Goal: Information Seeking & Learning: Learn about a topic

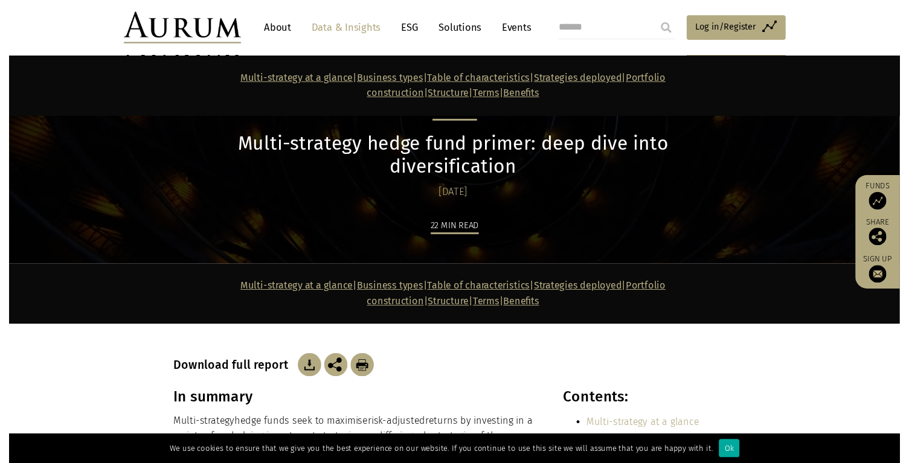
scroll to position [4040, 0]
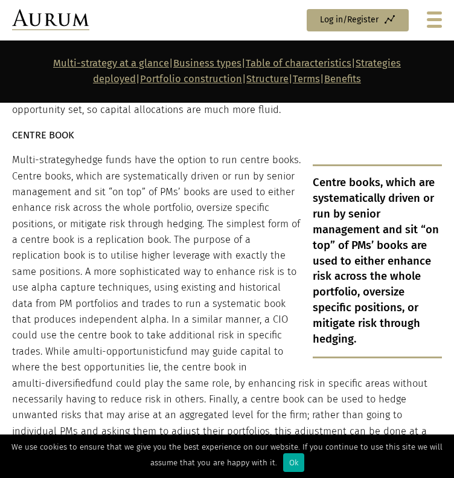
scroll to position [6520, 0]
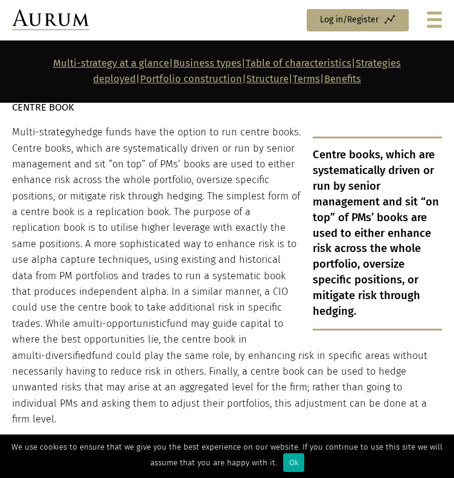
click at [216, 298] on p "Multi-strategy hedge funds have the option to run centre books. Centre books, w…" at bounding box center [227, 275] width 430 height 303
click at [124, 179] on p "Multi-strategy hedge funds have the option to run centre books. Centre books, w…" at bounding box center [227, 275] width 430 height 303
drag, startPoint x: 91, startPoint y: 224, endPoint x: 45, endPoint y: 228, distance: 46.6
click at [45, 228] on p "Multi-strategy hedge funds have the option to run centre books. Centre books, w…" at bounding box center [227, 275] width 430 height 303
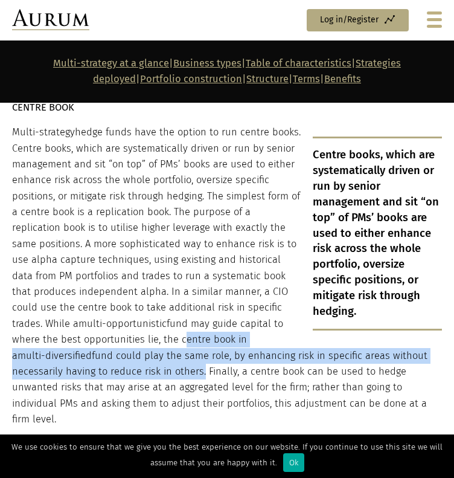
drag, startPoint x: 109, startPoint y: 255, endPoint x: 102, endPoint y: 285, distance: 30.9
click at [102, 285] on p "Multi-strategy hedge funds have the option to run centre books. Centre books, w…" at bounding box center [227, 275] width 430 height 303
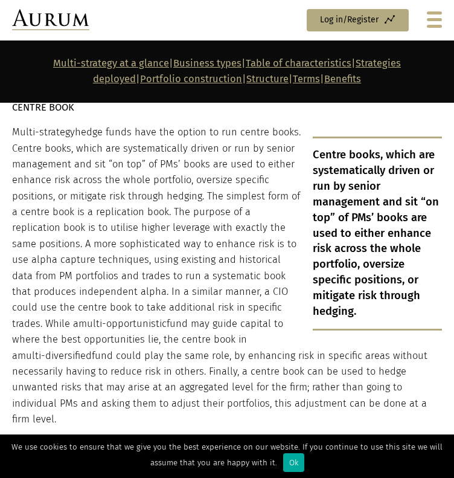
click at [166, 297] on p "Multi-strategy hedge funds have the option to run centre books. Centre books, w…" at bounding box center [227, 275] width 430 height 303
click at [172, 274] on p "Multi-strategy hedge funds have the option to run centre books. Centre books, w…" at bounding box center [227, 275] width 430 height 303
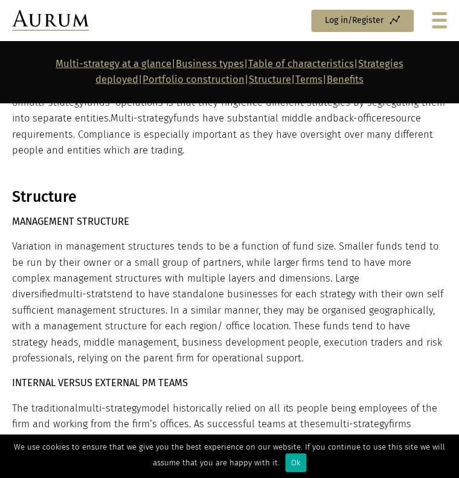
scroll to position [7566, 0]
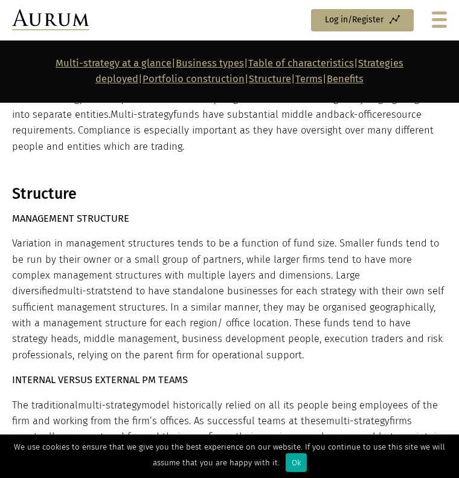
drag, startPoint x: 306, startPoint y: 323, endPoint x: 349, endPoint y: 323, distance: 42.9
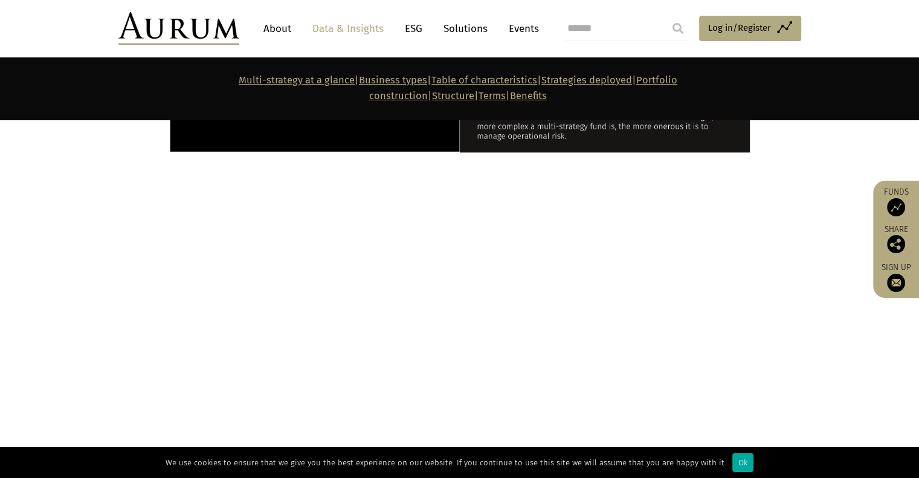
scroll to position [1572, 0]
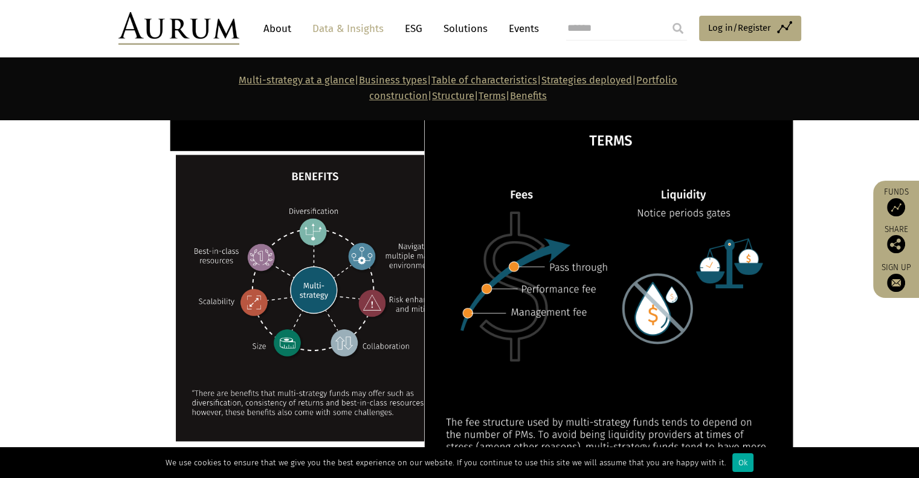
click at [536, 263] on img at bounding box center [604, 296] width 377 height 376
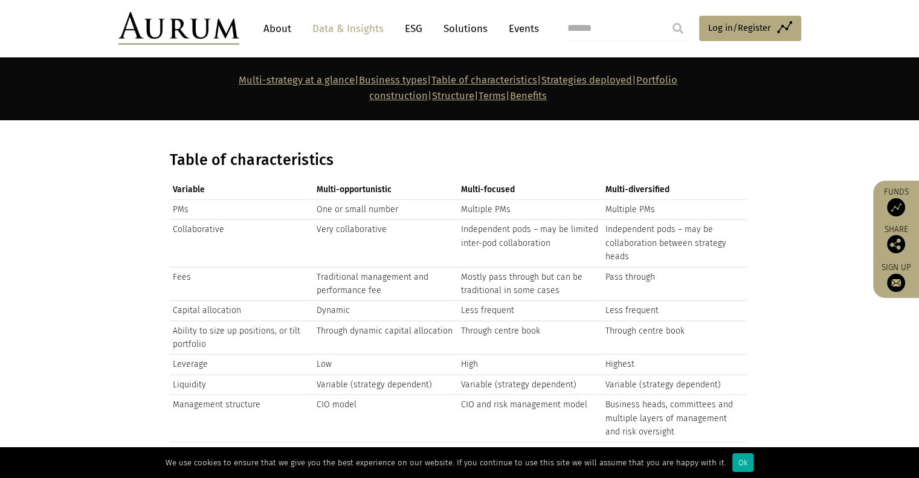
scroll to position [2884, 0]
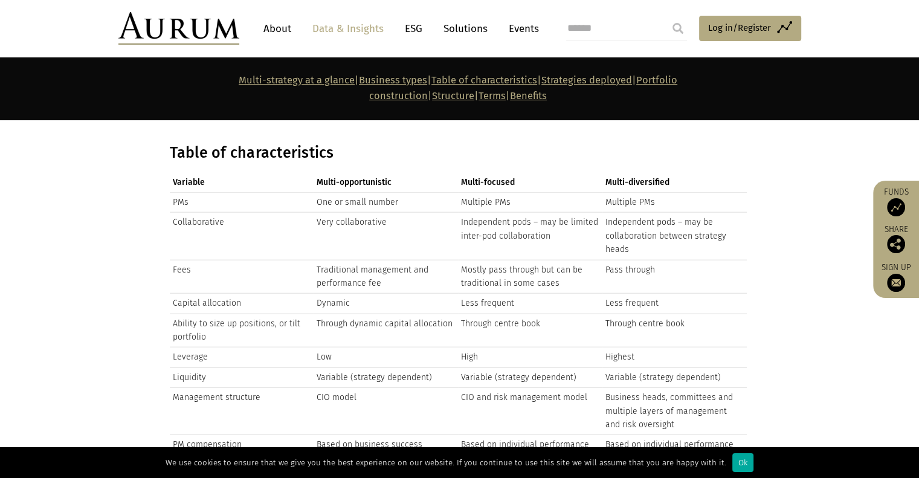
drag, startPoint x: 799, startPoint y: 216, endPoint x: 810, endPoint y: 161, distance: 55.4
click at [800, 216] on section "Table of characteristics Variable Multi-opportunistic Multi-focused Multi-diver…" at bounding box center [459, 364] width 919 height 471
click at [791, 179] on section "Table of characteristics Variable Multi-opportunistic Multi-focused Multi-diver…" at bounding box center [459, 364] width 919 height 471
click at [727, 347] on td "Highest" at bounding box center [674, 357] width 144 height 20
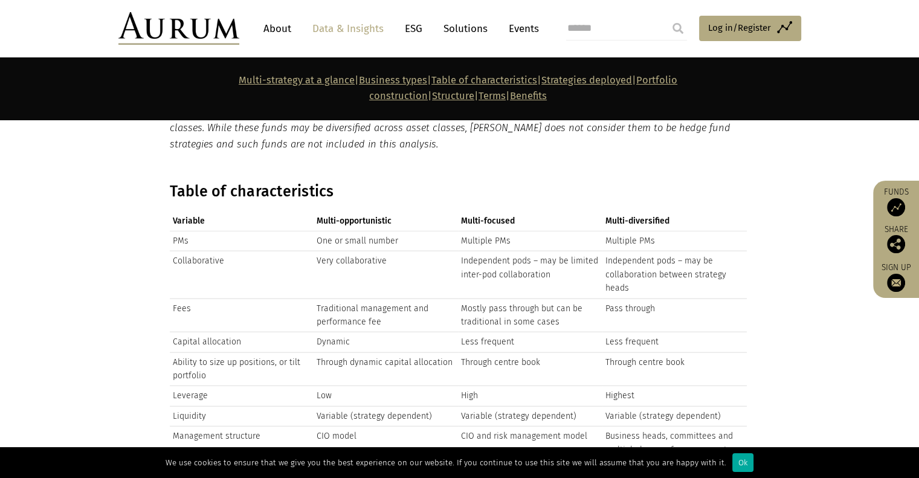
scroll to position [2824, 0]
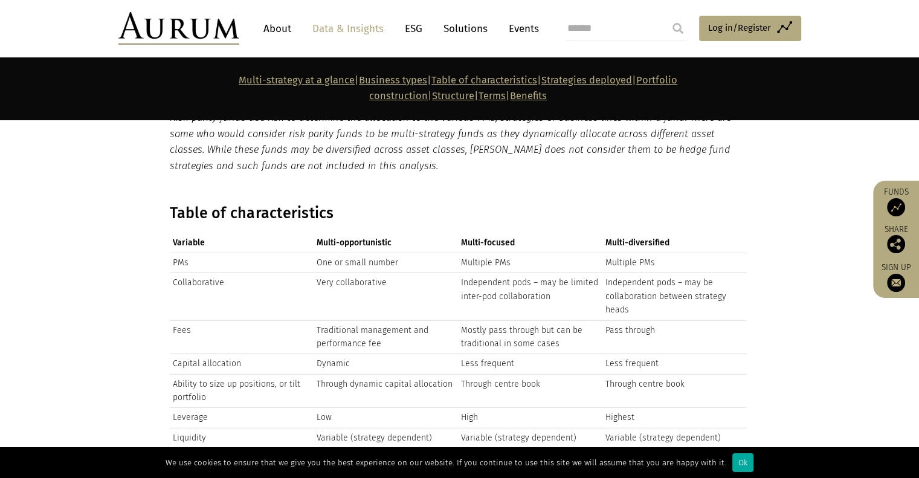
click at [715, 320] on td "Pass through" at bounding box center [674, 337] width 144 height 34
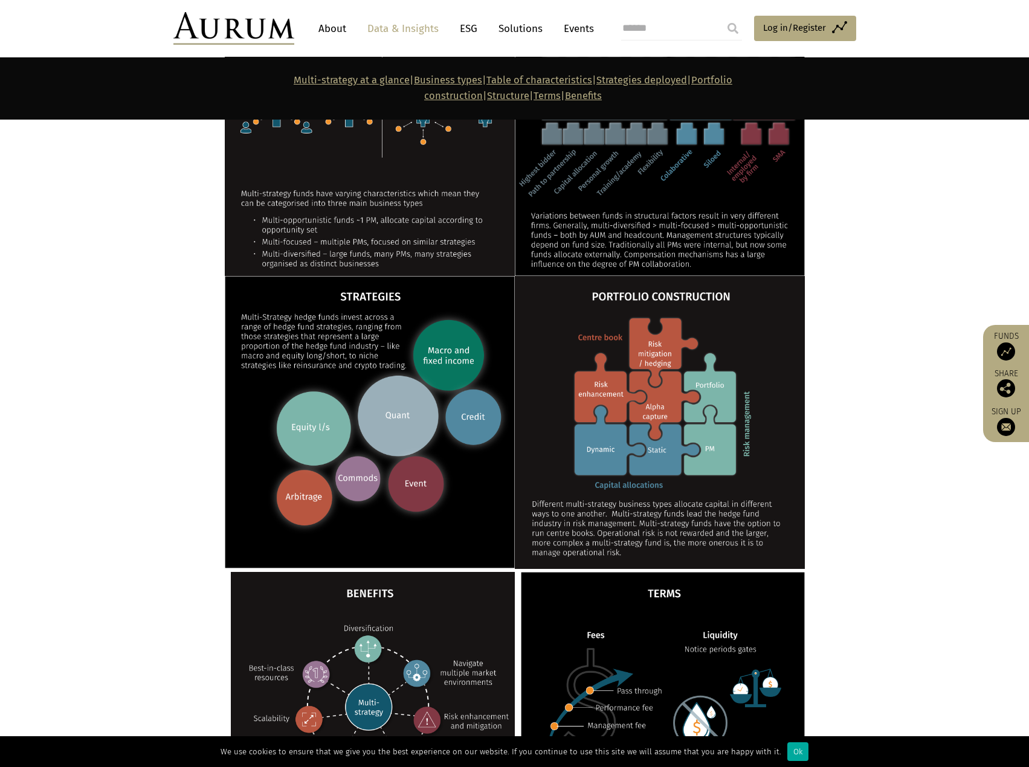
scroll to position [1134, 0]
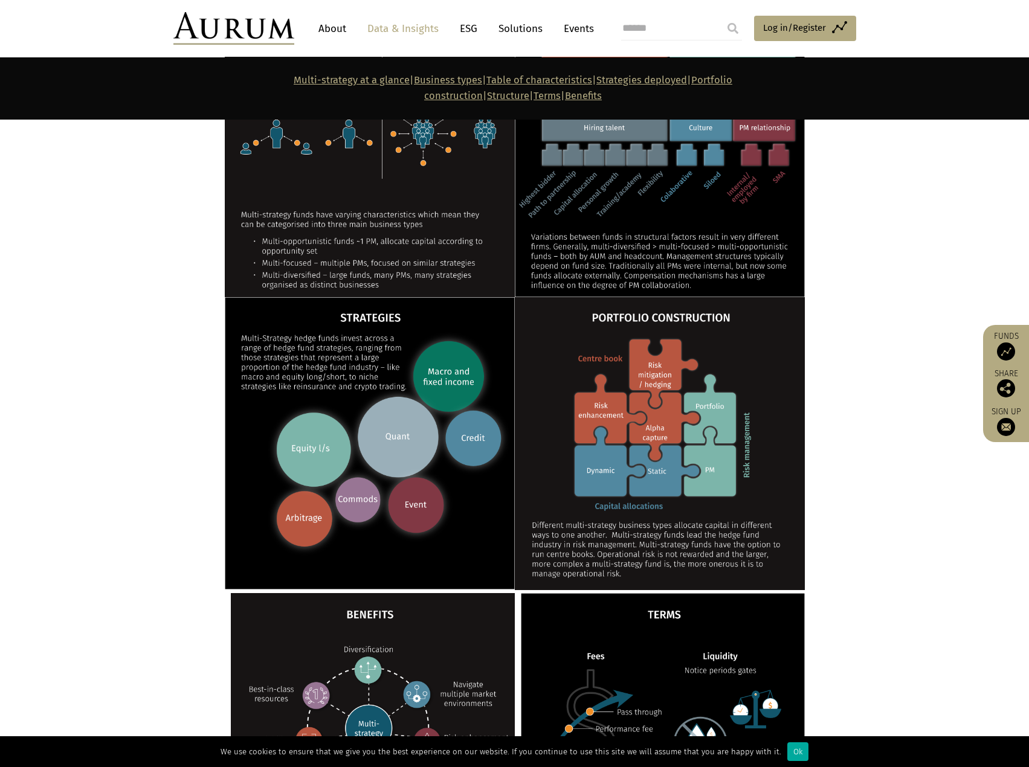
click at [67, 381] on section at bounding box center [514, 443] width 1029 height 292
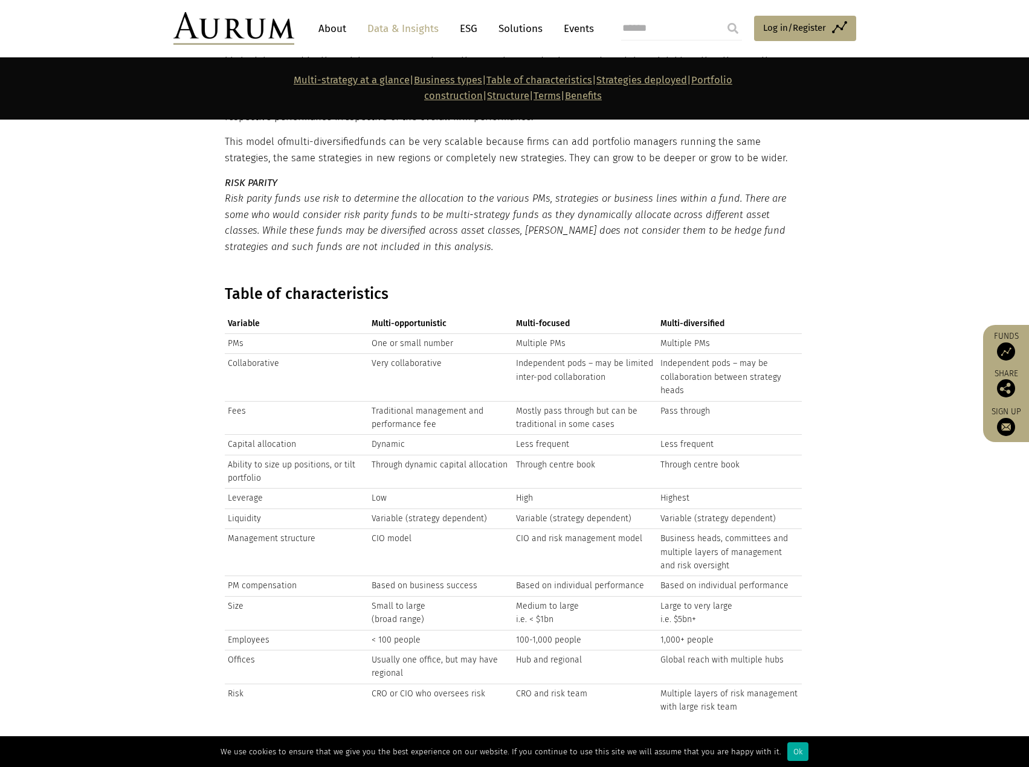
scroll to position [2764, 0]
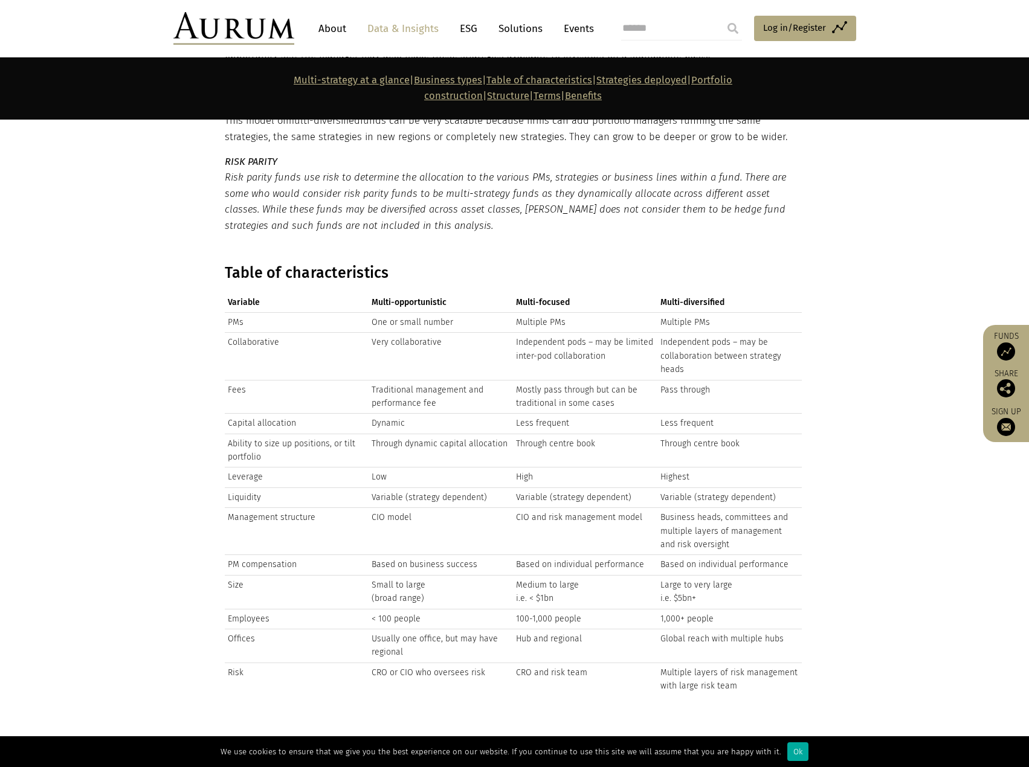
drag, startPoint x: 111, startPoint y: 321, endPoint x: 108, endPoint y: 314, distance: 7.3
click at [111, 321] on section "Table of characteristics Variable Multi-opportunistic Multi-focused Multi-diver…" at bounding box center [514, 484] width 1029 height 471
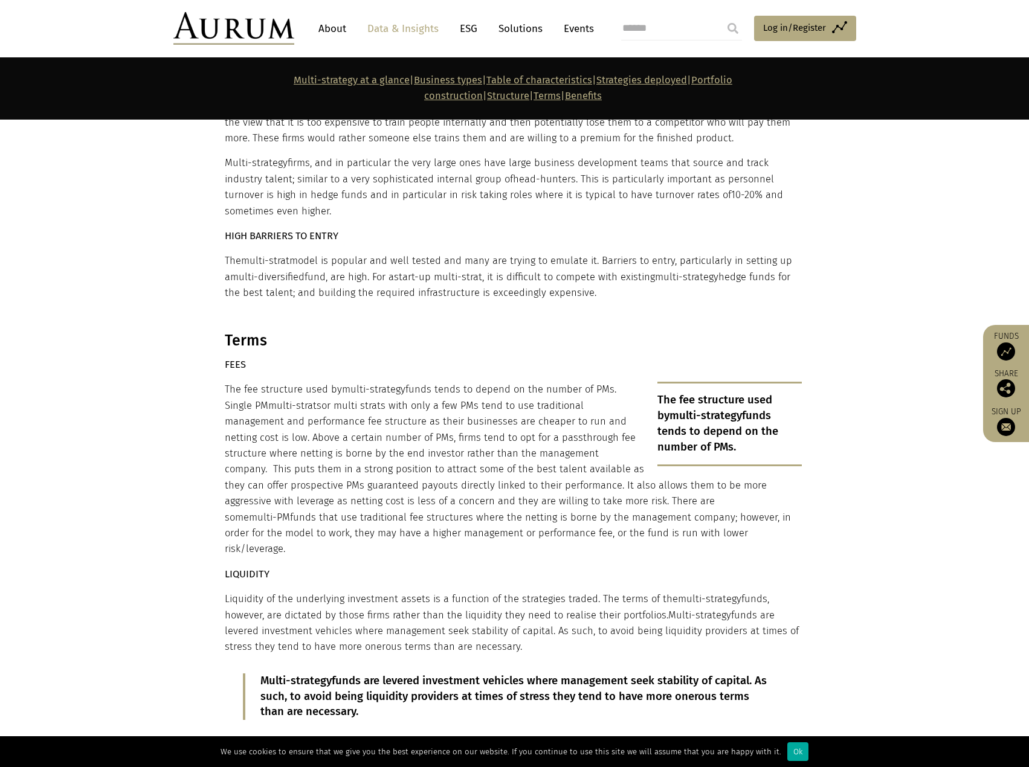
scroll to position [6938, 0]
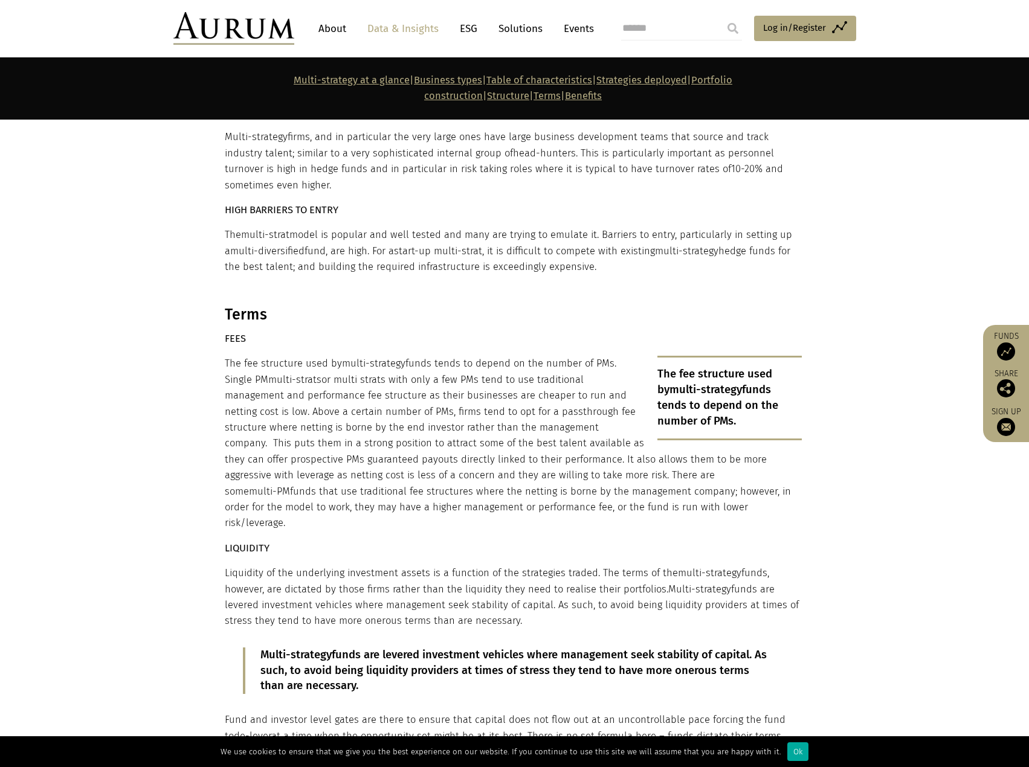
click at [284, 356] on p "The fee structure used by multi-strategy funds tends to depend on the number of…" at bounding box center [513, 443] width 577 height 175
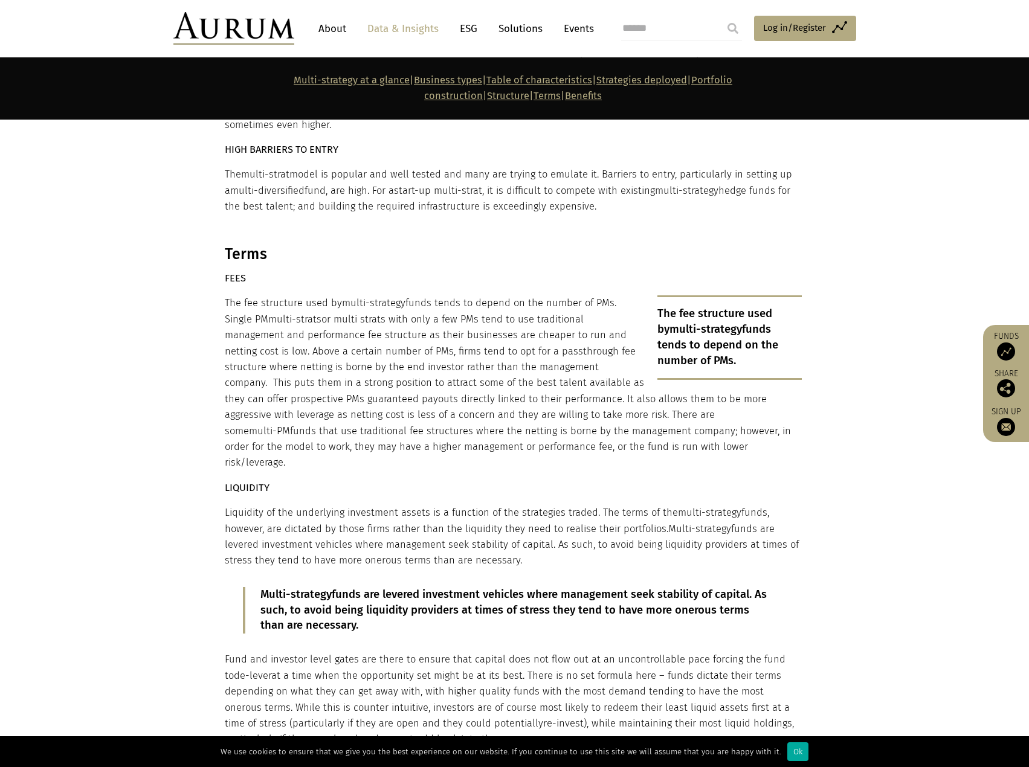
drag, startPoint x: 940, startPoint y: 199, endPoint x: 940, endPoint y: 205, distance: 6.1
click at [918, 230] on section "Terms FEES The fee structure used by multi-strategy funds tends to depend on th…" at bounding box center [514, 533] width 1029 height 606
click at [564, 295] on p "The fee structure used by multi-strategy funds tends to depend on the number of…" at bounding box center [513, 382] width 577 height 175
drag, startPoint x: 224, startPoint y: 248, endPoint x: 612, endPoint y: 345, distance: 400.3
click at [612, 345] on p "The fee structure used by multi-strategy funds tends to depend on the number of…" at bounding box center [513, 382] width 577 height 175
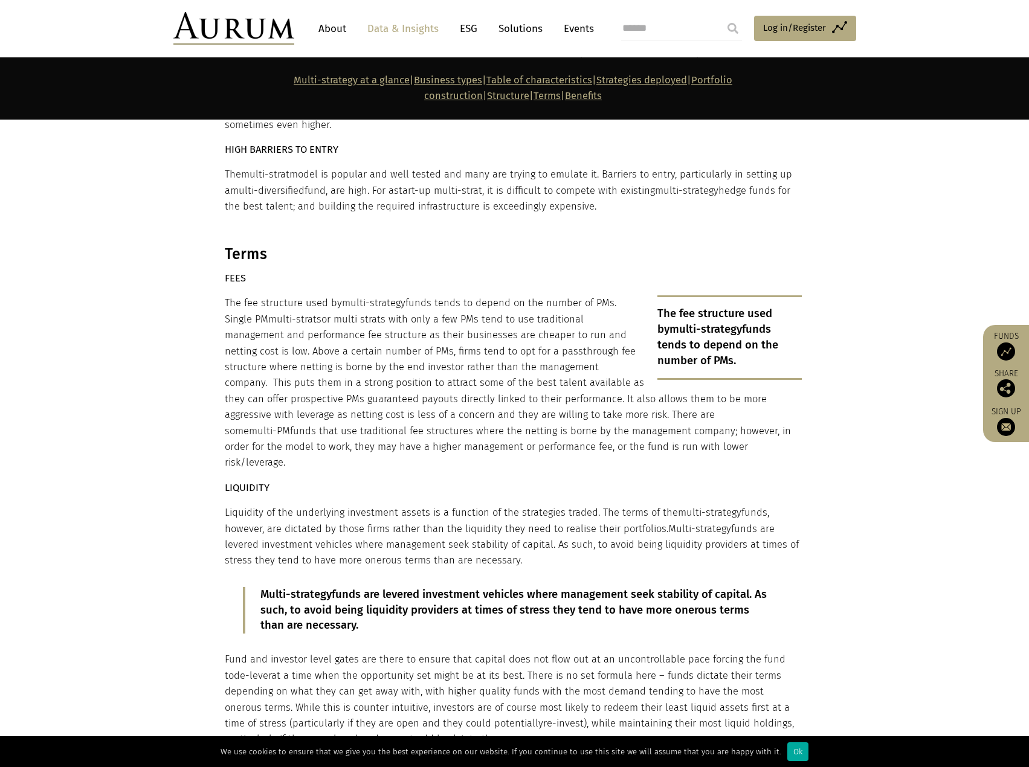
copy p "Above a certain number of PMs, firms tend to opt for a passthrough fee structur…"
click at [260, 477] on p "Liquidity of the underlying investment assets is a function of the strategies t…" at bounding box center [513, 537] width 577 height 64
click at [172, 374] on section "Terms FEES The fee structure used by multi-strategy funds tends to depend on th…" at bounding box center [514, 533] width 1029 height 606
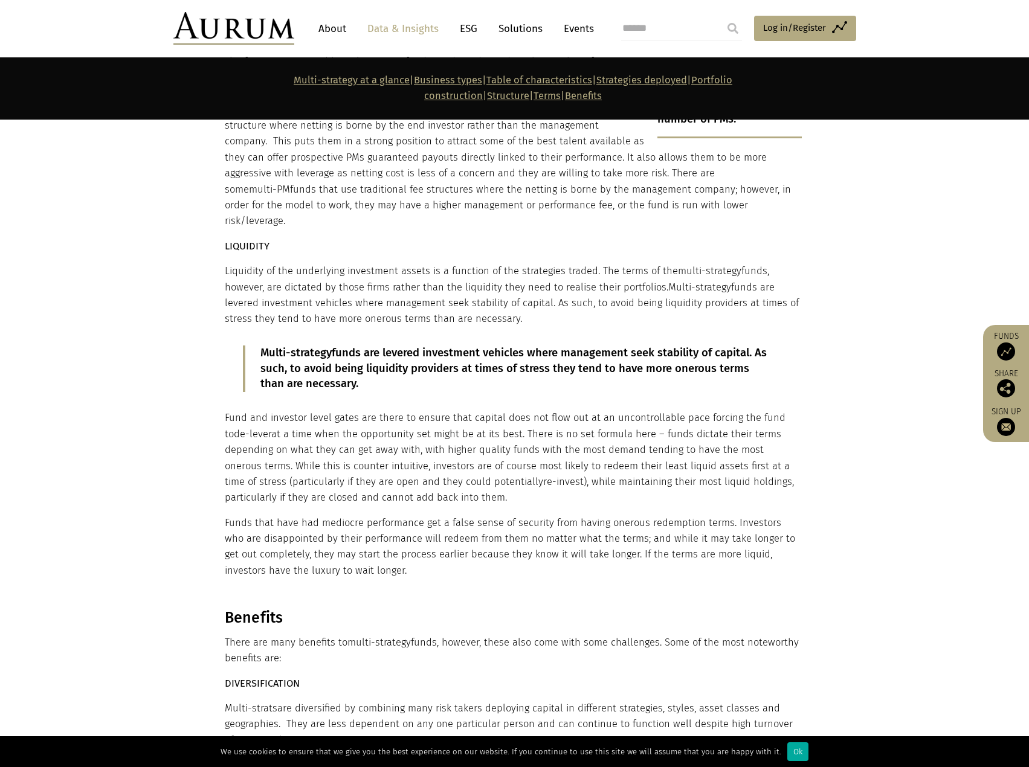
scroll to position [7180, 0]
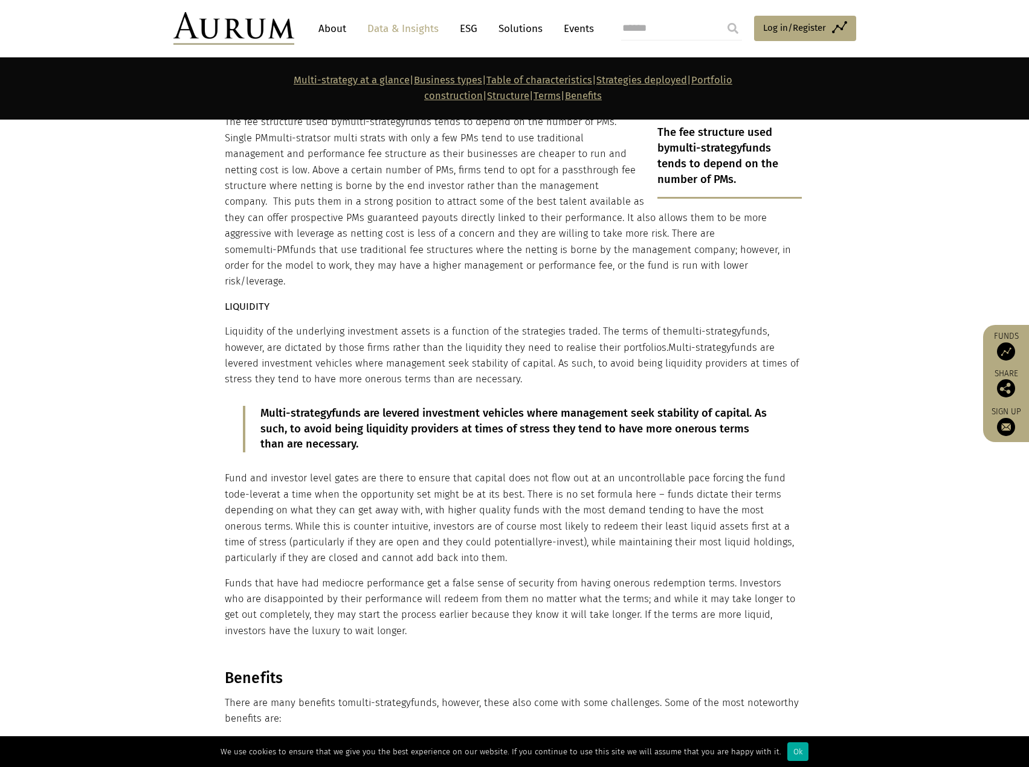
click at [233, 470] on p "Fund and investor level gates are there to ensure that capital does not flow ou…" at bounding box center [513, 517] width 577 height 95
click at [355, 324] on p "Liquidity of the underlying investment assets is a function of the strategies t…" at bounding box center [513, 356] width 577 height 64
click at [716, 470] on p "Fund and investor level gates are there to ensure that capital does not flow ou…" at bounding box center [513, 517] width 577 height 95
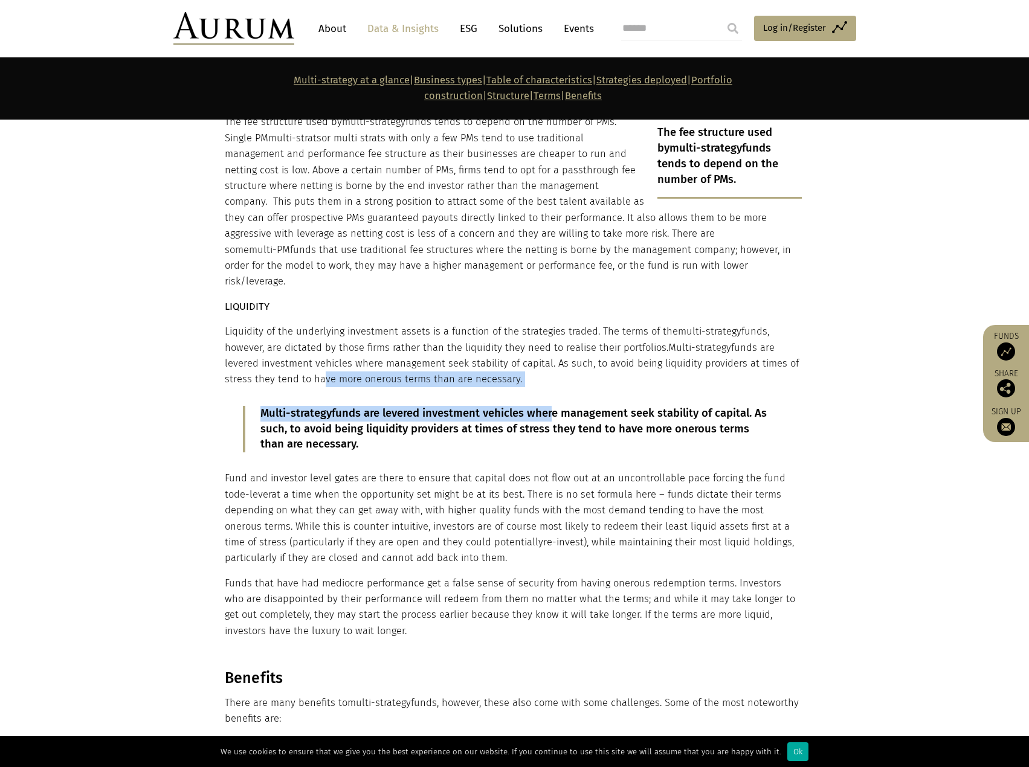
drag, startPoint x: 318, startPoint y: 255, endPoint x: 548, endPoint y: 269, distance: 230.6
click at [548, 269] on div "Terms FEES The fee structure used by multi-strategy funds tends to depend on th…" at bounding box center [513, 352] width 577 height 576
click at [519, 324] on p "Liquidity of the underlying investment assets is a function of the strategies t…" at bounding box center [513, 356] width 577 height 64
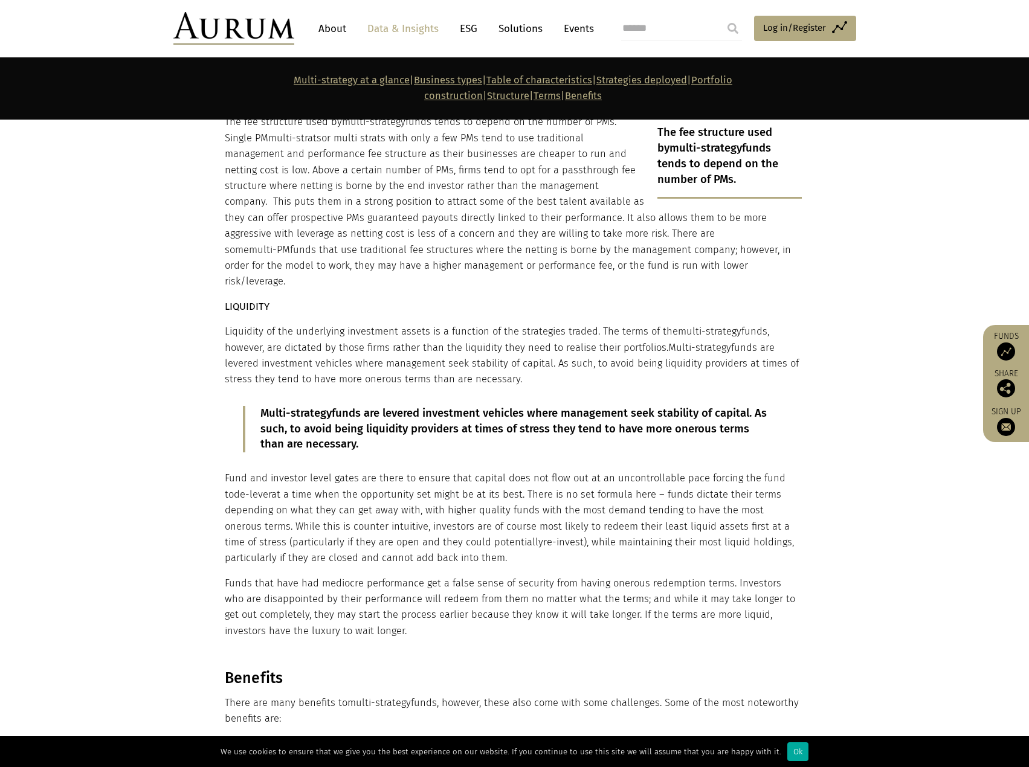
scroll to position [7240, 0]
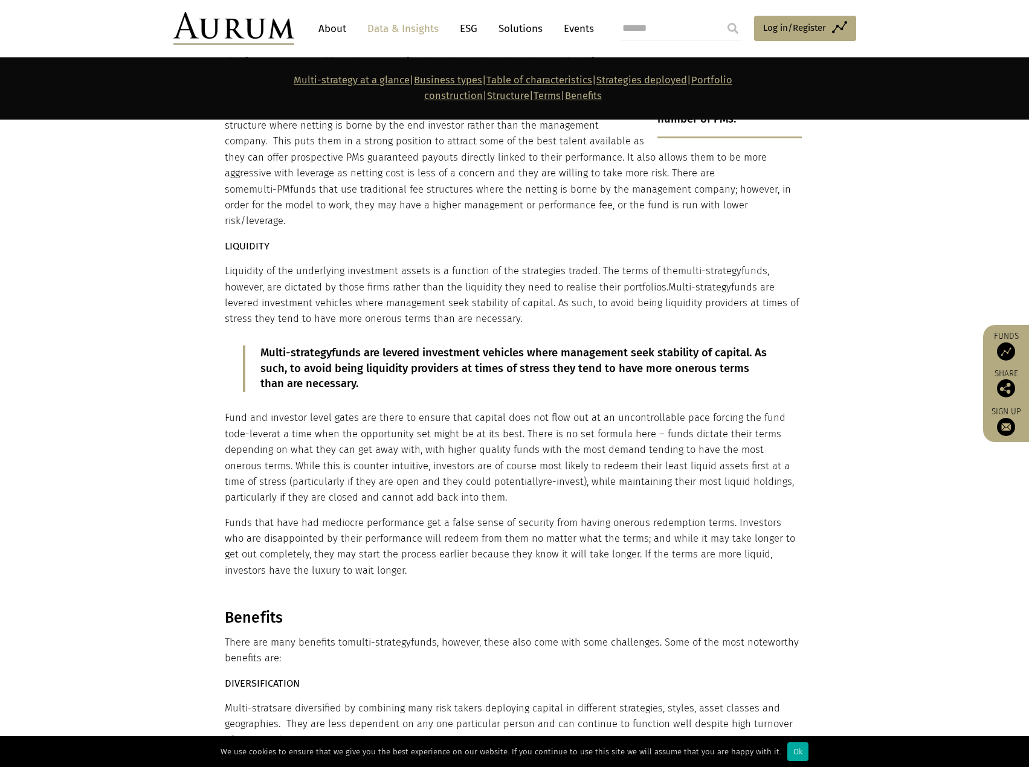
click at [519, 345] on p "Multi-strategy funds are levered investment vehicles where management seek stab…" at bounding box center [514, 368] width 508 height 47
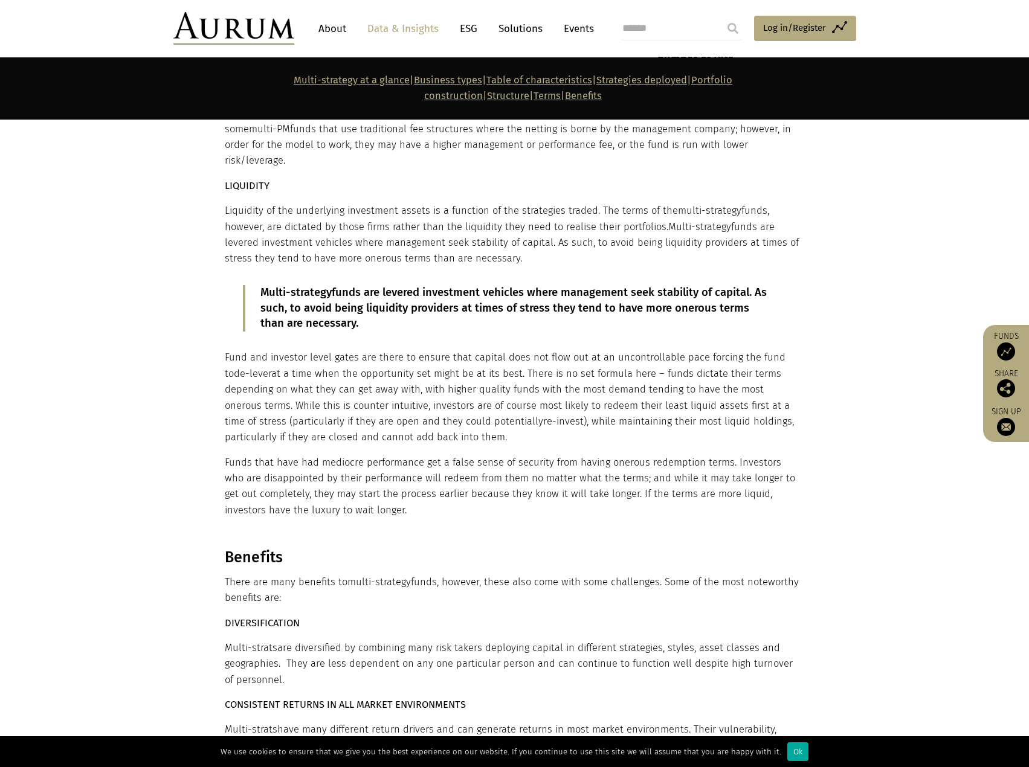
click at [133, 298] on section "Terms FEES The fee structure used by multi-strategy funds tends to depend on th…" at bounding box center [514, 231] width 1029 height 606
click at [147, 284] on section "Terms FEES The fee structure used by multi-strategy funds tends to depend on th…" at bounding box center [514, 231] width 1029 height 606
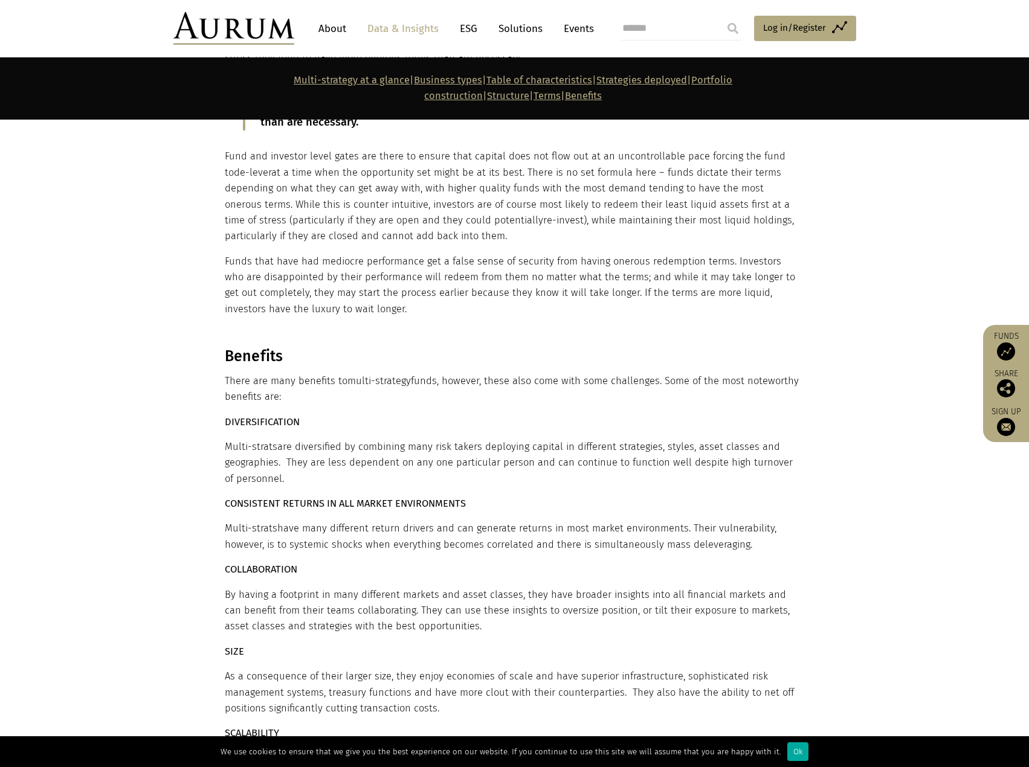
scroll to position [7542, 0]
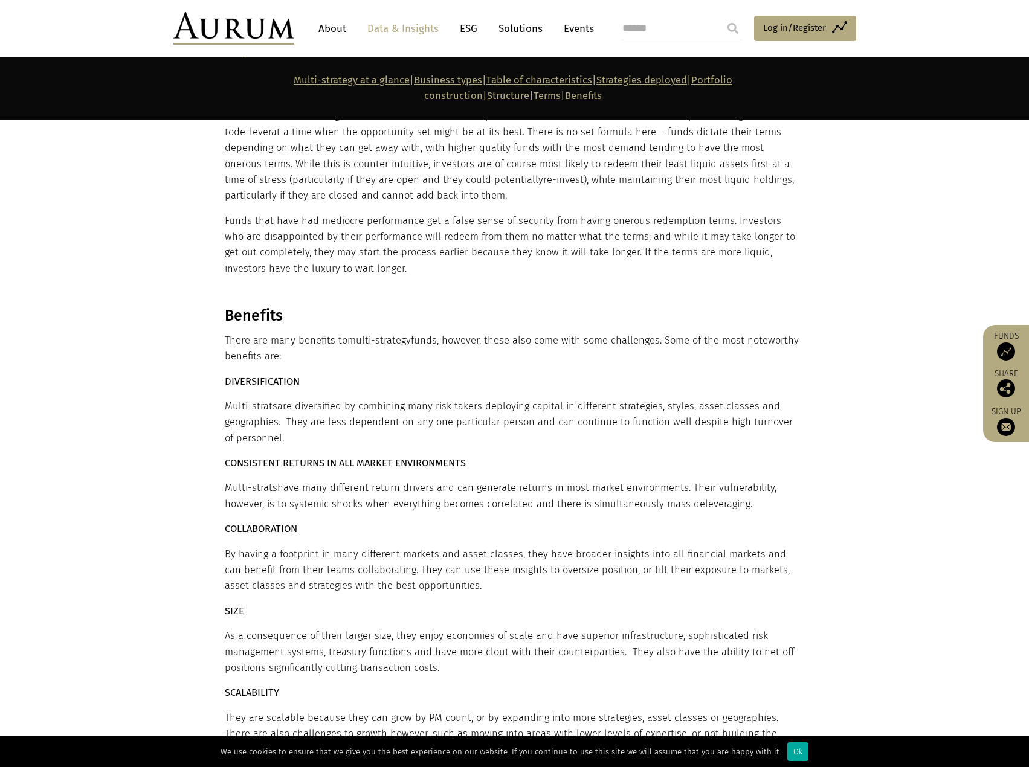
click at [157, 300] on section "Benefits There are many benefits to multi-strategy funds, however, these also c…" at bounding box center [514, 614] width 1029 height 645
click at [579, 477] on p "COLLABORATION" at bounding box center [513, 529] width 577 height 16
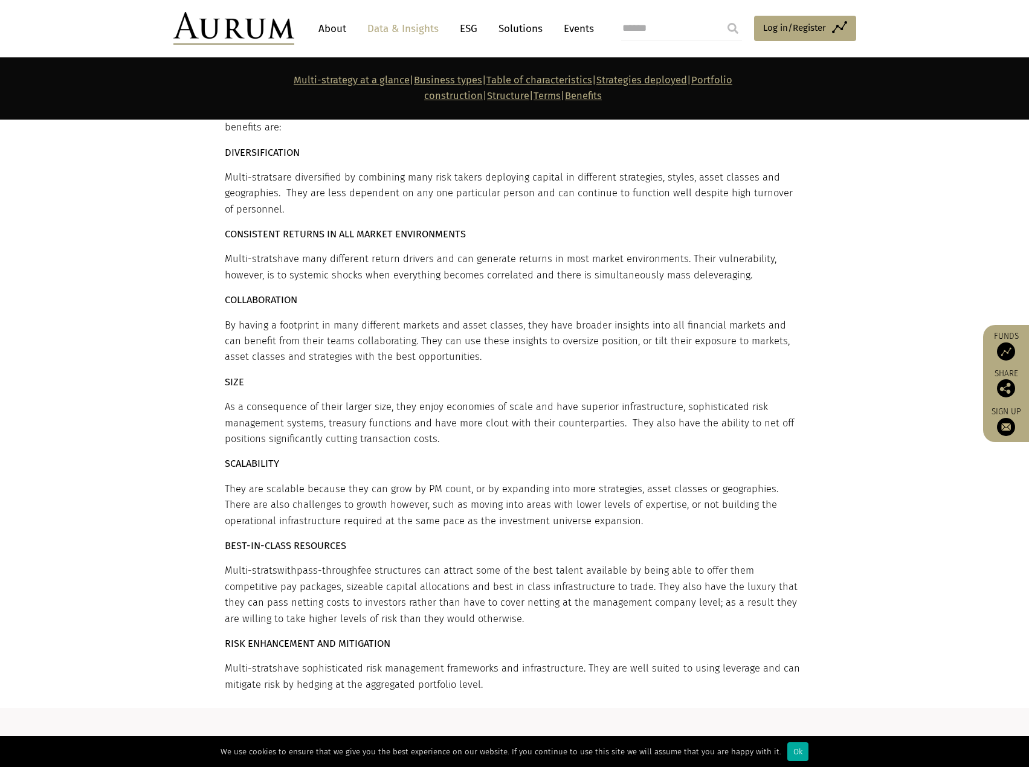
scroll to position [8025, 0]
